Goal: Use online tool/utility: Utilize a website feature to perform a specific function

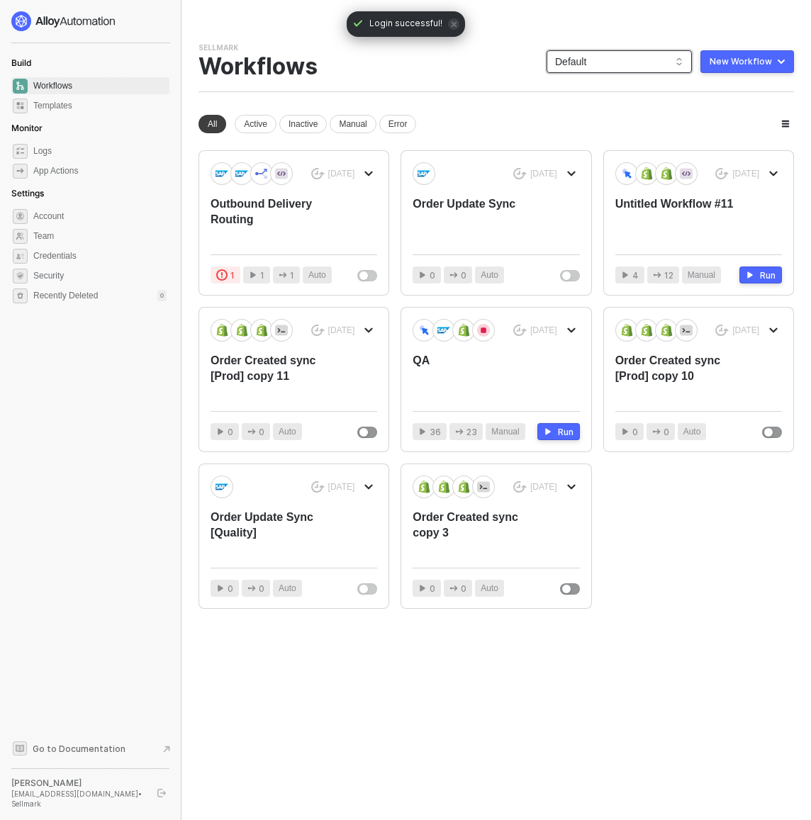
click at [620, 66] on span "Default" at bounding box center [619, 61] width 128 height 21
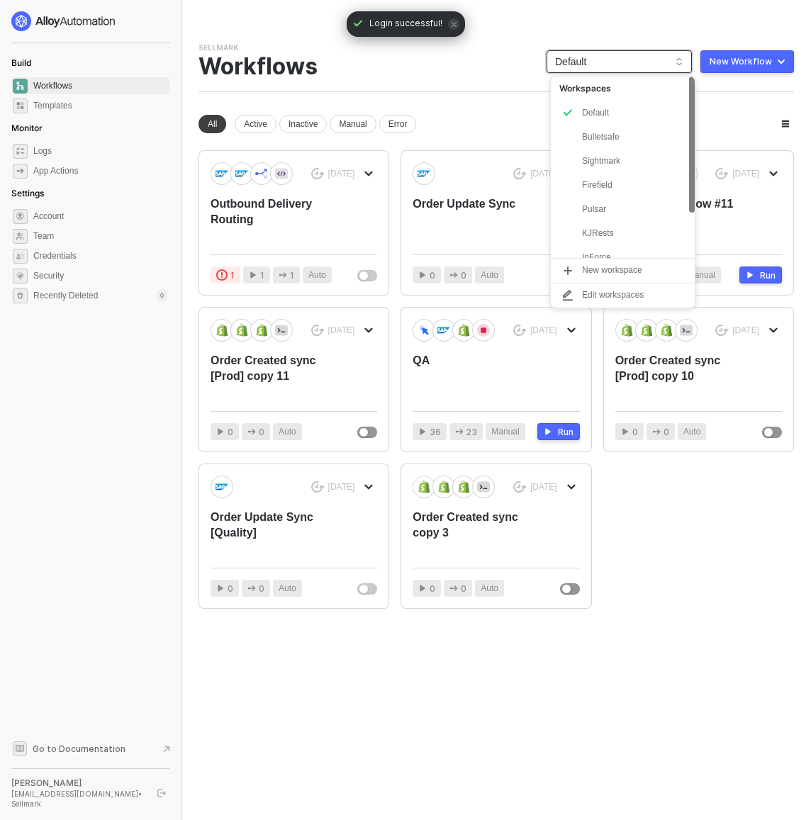
click at [622, 235] on div "KJRests" at bounding box center [634, 233] width 104 height 17
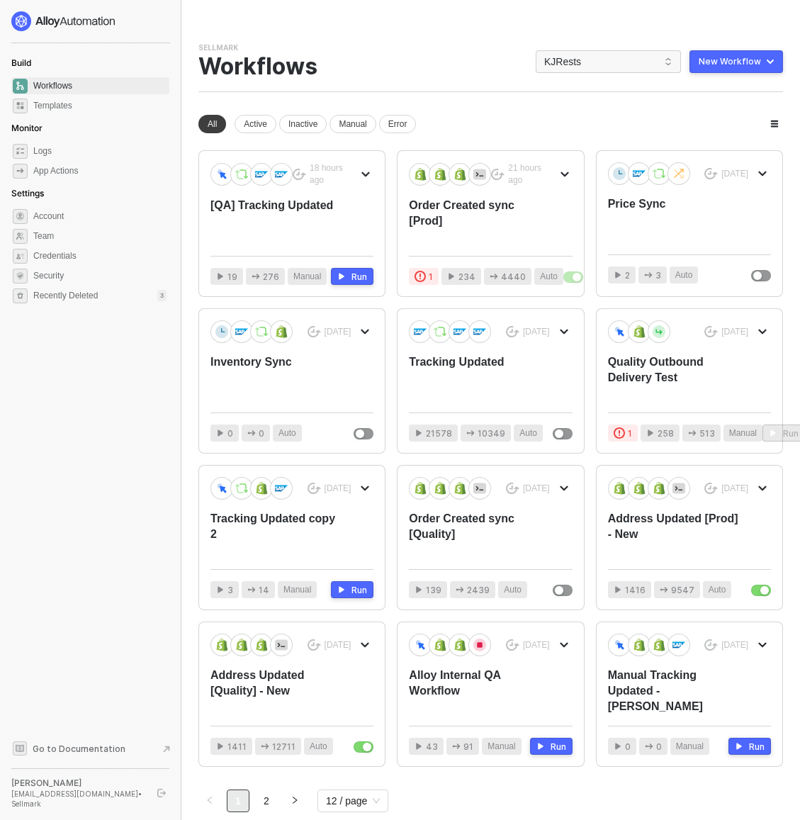
click at [736, 64] on div "New Workflow" at bounding box center [730, 61] width 62 height 11
click at [727, 118] on div "Start From Scratch" at bounding box center [697, 117] width 72 height 13
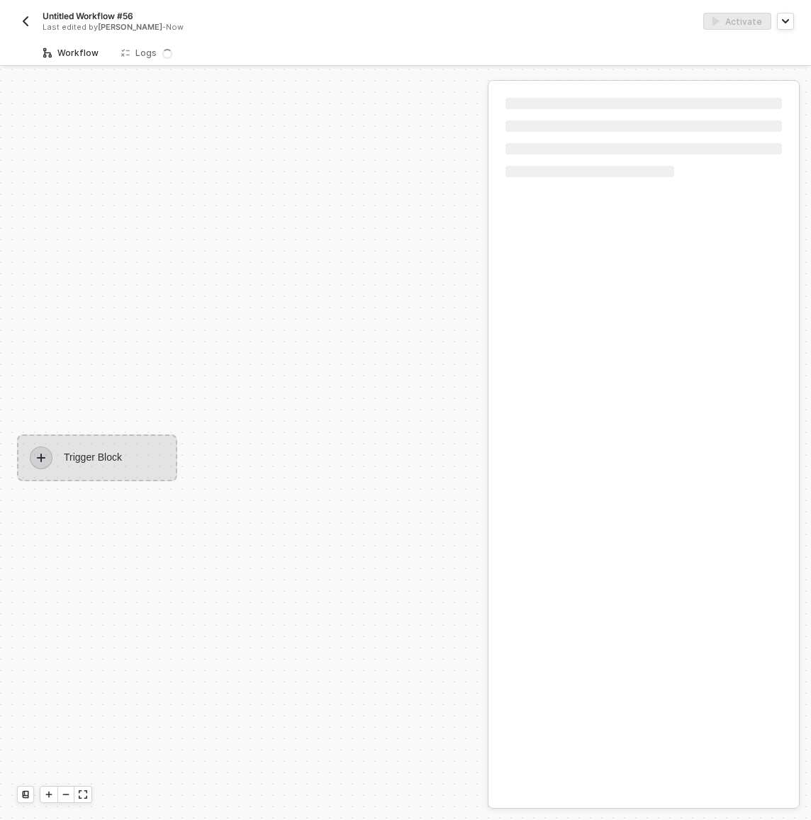
scroll to position [26, 0]
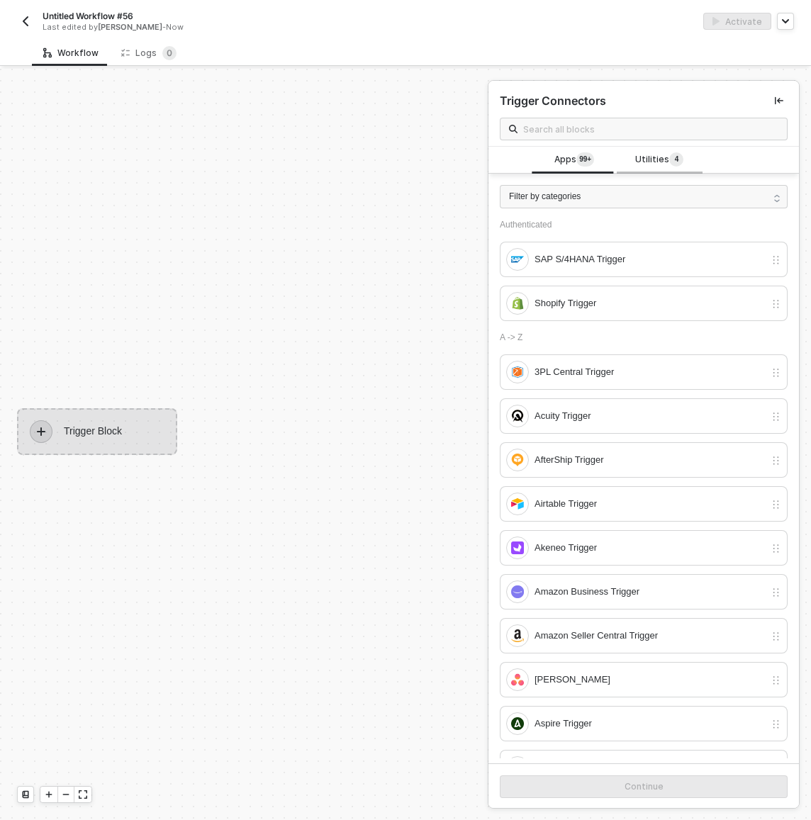
click at [659, 161] on span "Utilities 4" at bounding box center [659, 160] width 48 height 16
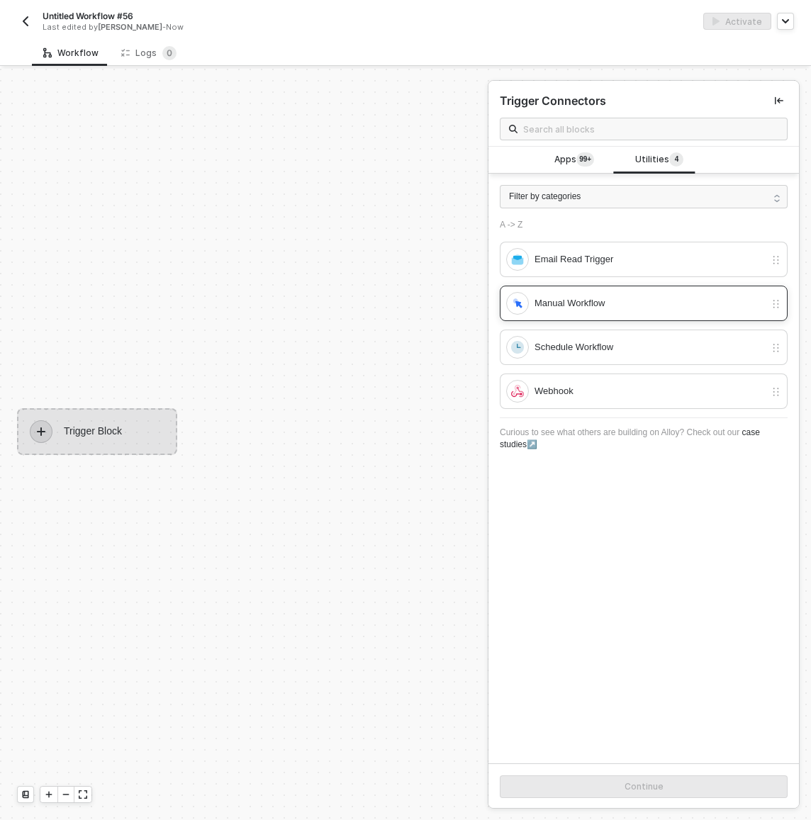
click at [624, 313] on div "Manual Workflow" at bounding box center [635, 303] width 259 height 23
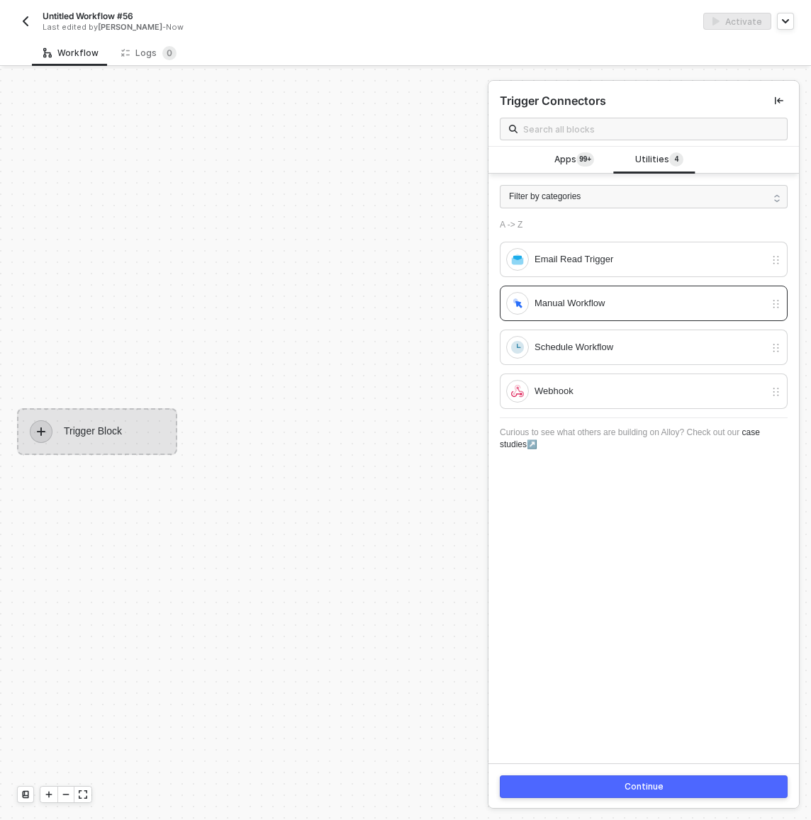
click at [671, 783] on button "Continue" at bounding box center [644, 787] width 288 height 23
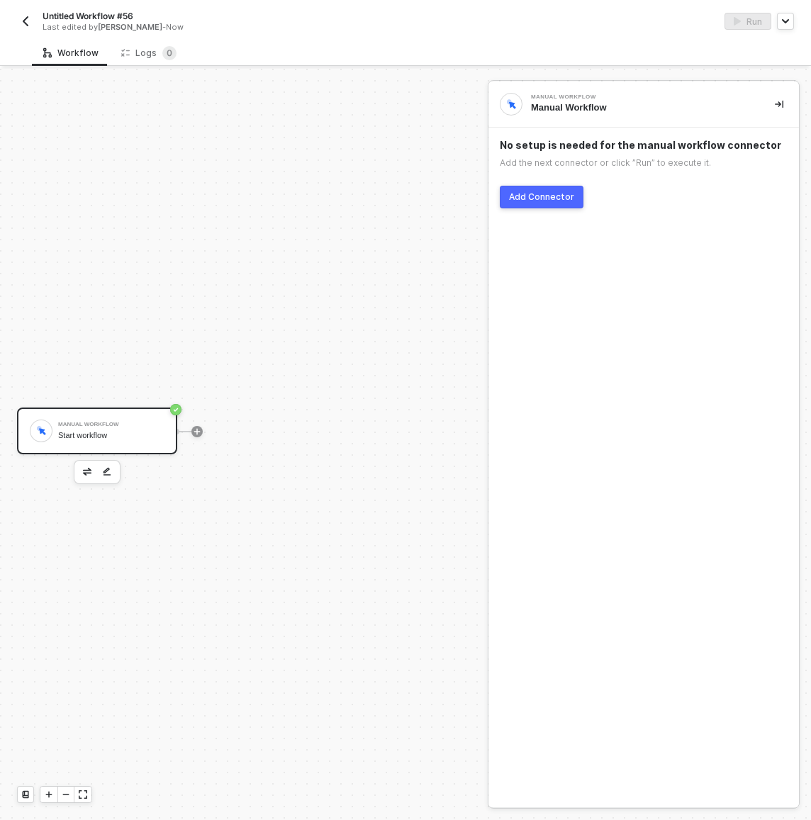
click at [539, 197] on div "Add Connector" at bounding box center [541, 196] width 65 height 11
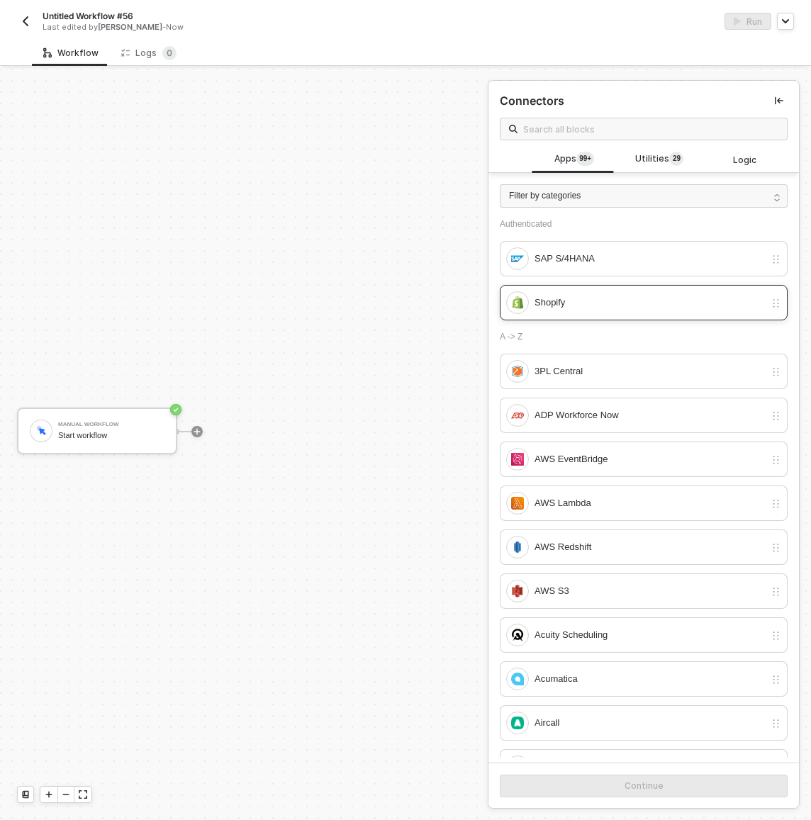
click at [602, 301] on div "Shopify" at bounding box center [650, 303] width 230 height 16
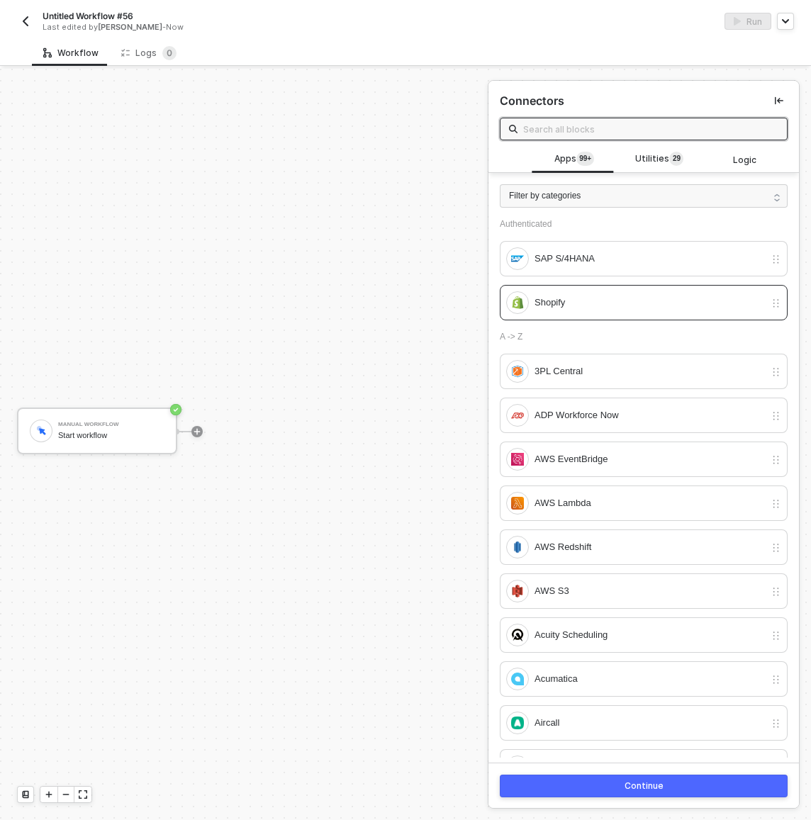
click at [571, 132] on input "text" at bounding box center [650, 129] width 255 height 16
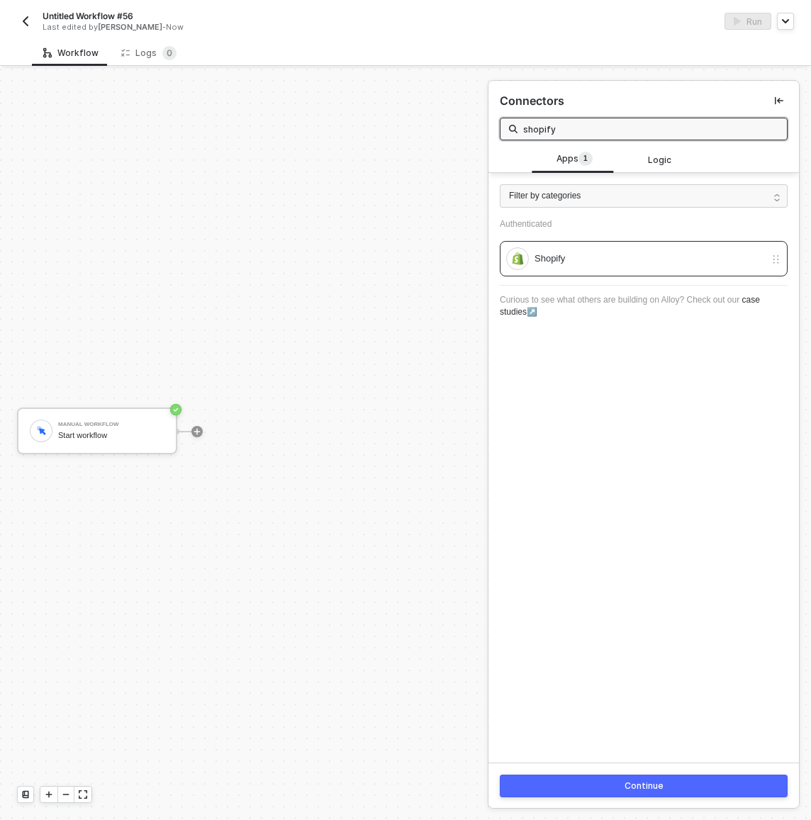
type input "shopify"
click at [775, 97] on icon "icon-collapse-left" at bounding box center [779, 100] width 9 height 9
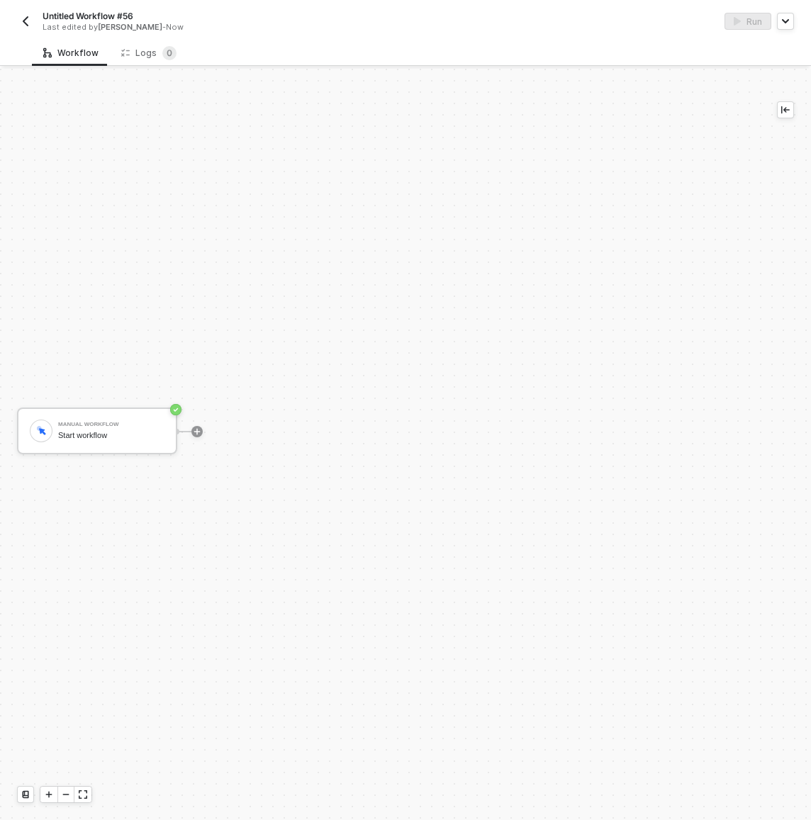
click at [566, 170] on div "Manual Workflow Start workflow" at bounding box center [376, 432] width 753 height 778
click at [29, 17] on img "button" at bounding box center [25, 21] width 11 height 11
